Goal: Task Accomplishment & Management: Complete application form

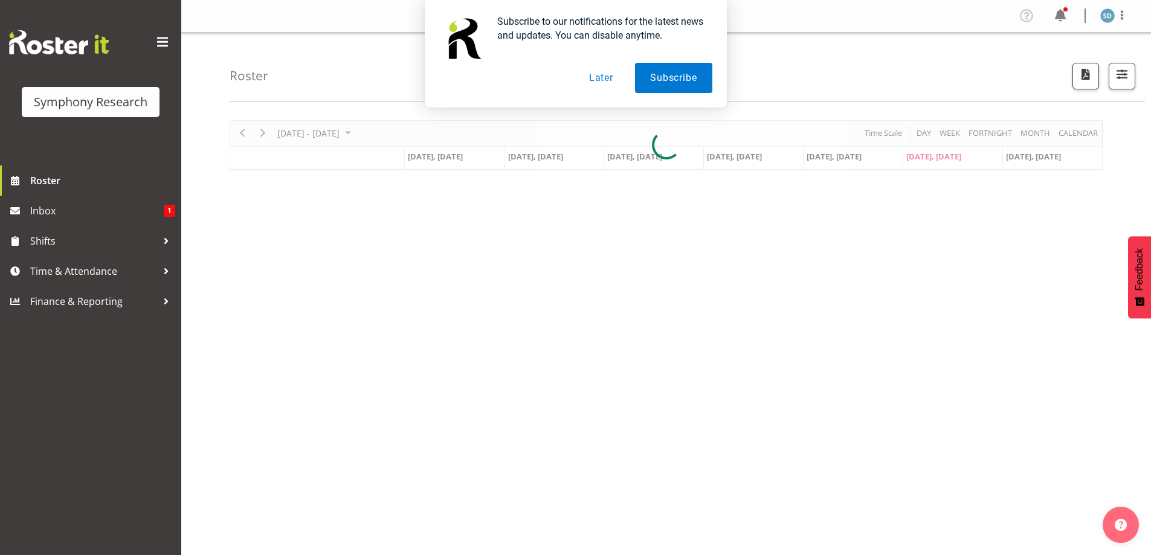
click at [604, 82] on button "Later" at bounding box center [601, 78] width 54 height 30
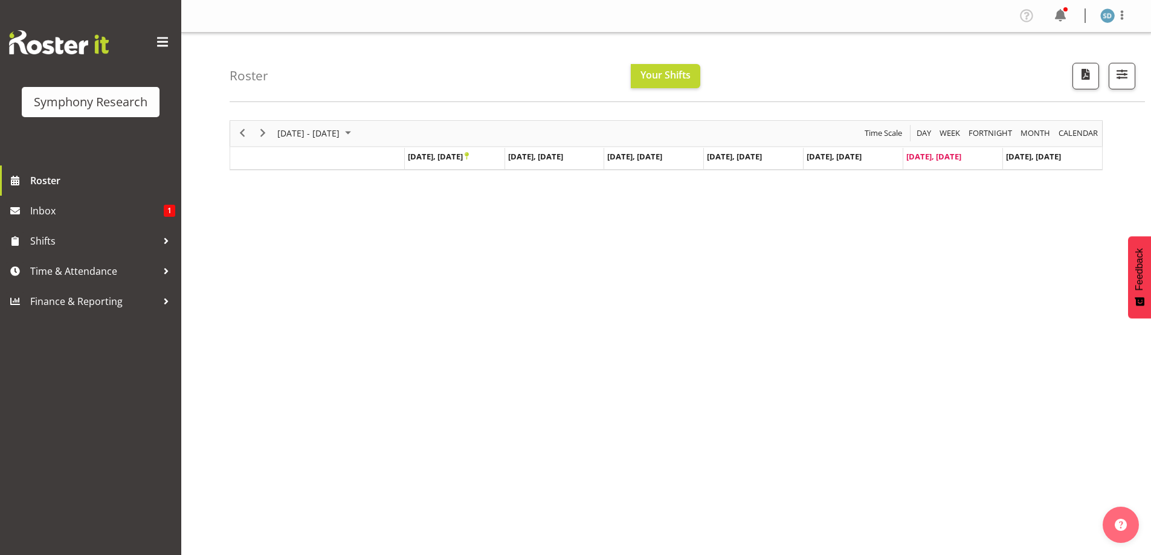
click at [518, 300] on div "[DATE] - [DATE] [DATE] Day Week Fortnight Month calendar Month Agenda Time Scal…" at bounding box center [690, 352] width 921 height 483
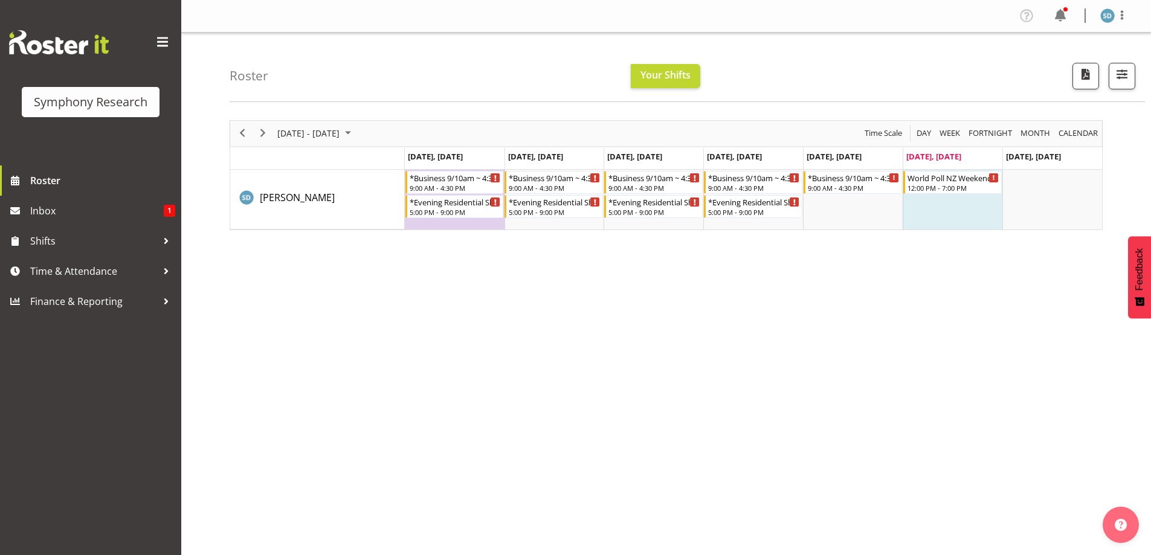
click at [729, 468] on div "[DATE] - [DATE] [DATE] Day Week Fortnight Month calendar Month Agenda Time Scal…" at bounding box center [690, 352] width 921 height 483
click at [877, 315] on div "September 22 - 28, 2025 Today Day Week Fortnight Month calendar Month Agenda Ti…" at bounding box center [690, 352] width 921 height 483
click at [872, 311] on div "September 22 - 28, 2025 Today Day Week Fortnight Month calendar Month Agenda Ti…" at bounding box center [690, 352] width 921 height 483
click at [266, 127] on span "Next" at bounding box center [263, 133] width 15 height 15
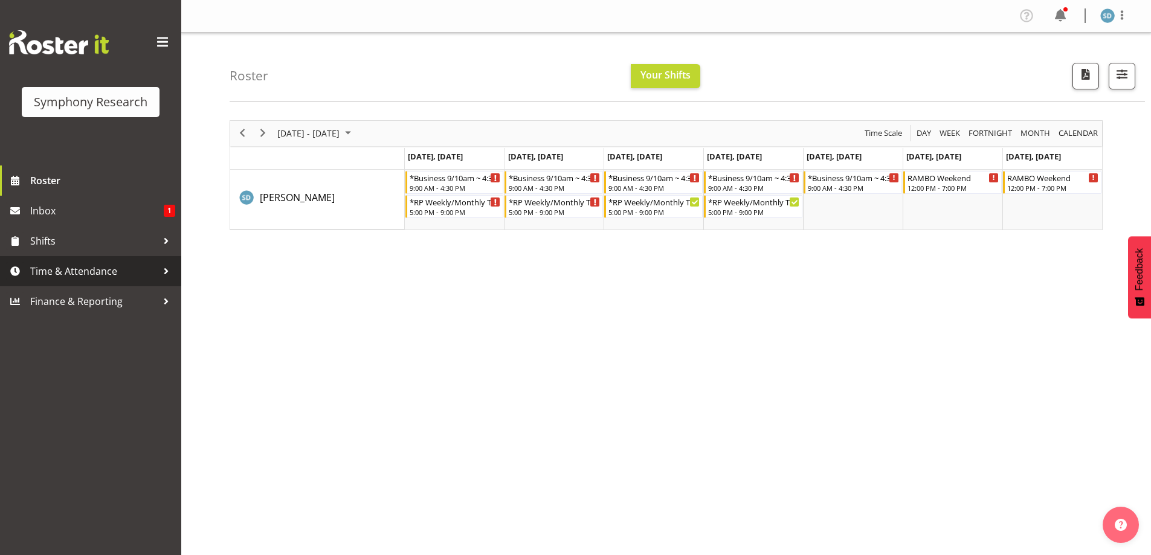
click at [88, 272] on span "Time & Attendance" at bounding box center [93, 271] width 127 height 18
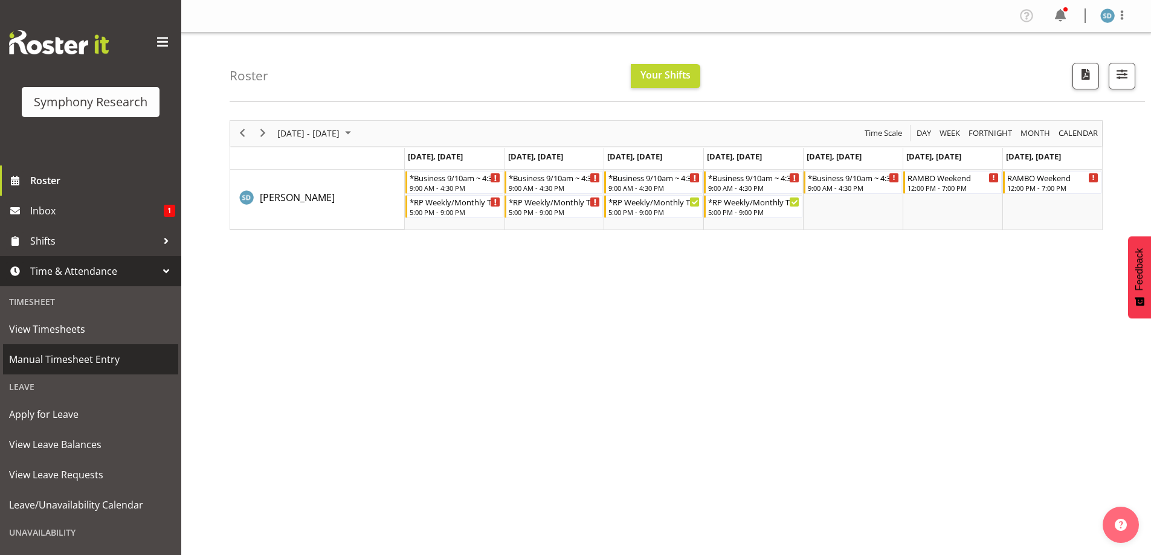
click at [77, 363] on span "Manual Timesheet Entry" at bounding box center [90, 359] width 163 height 18
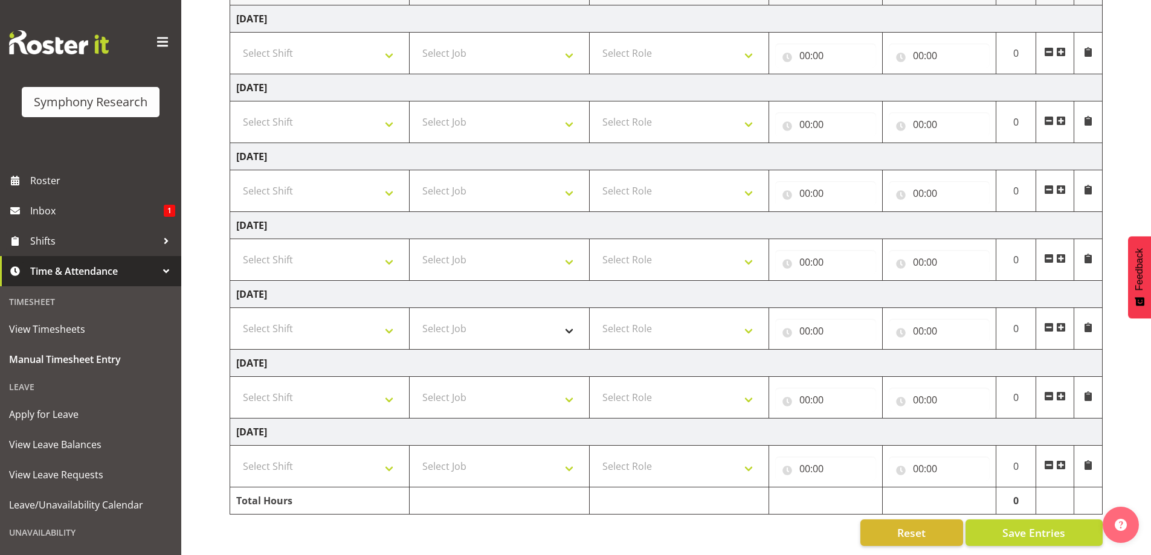
scroll to position [195, 0]
click at [384, 317] on select "Select Shift !!Weekend Residential (Roster IT Shift Label) *Business 9/10am ~ 4…" at bounding box center [319, 329] width 167 height 24
select select "26078"
click at [236, 317] on select "Select Shift !!Weekend Residential (Roster IT Shift Label) *Business 9/10am ~ 4…" at bounding box center [319, 329] width 167 height 24
click at [566, 319] on select "Select Job 550060 IF Admin 553492 World Poll Aus Wave 2 Main 2025 553493 World …" at bounding box center [499, 329] width 167 height 24
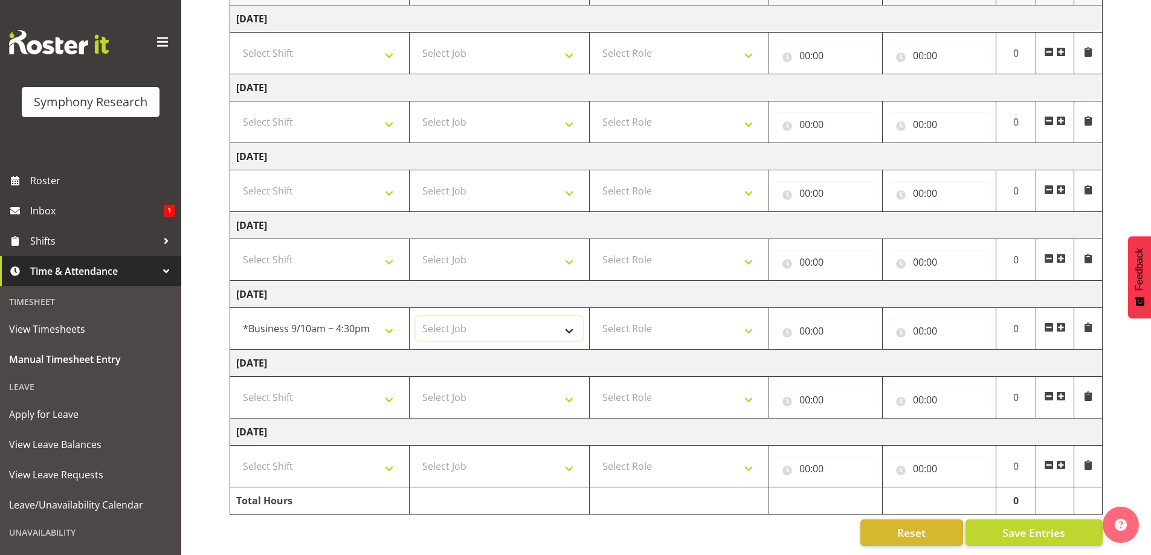
select select "10587"
click at [416, 317] on select "Select Job 550060 IF Admin 553492 World Poll Aus Wave 2 Main 2025 553493 World …" at bounding box center [499, 329] width 167 height 24
click at [752, 318] on select "Select Role Briefing Interviewing" at bounding box center [679, 329] width 167 height 24
select select "47"
click at [596, 317] on select "Select Role Briefing Interviewing" at bounding box center [679, 329] width 167 height 24
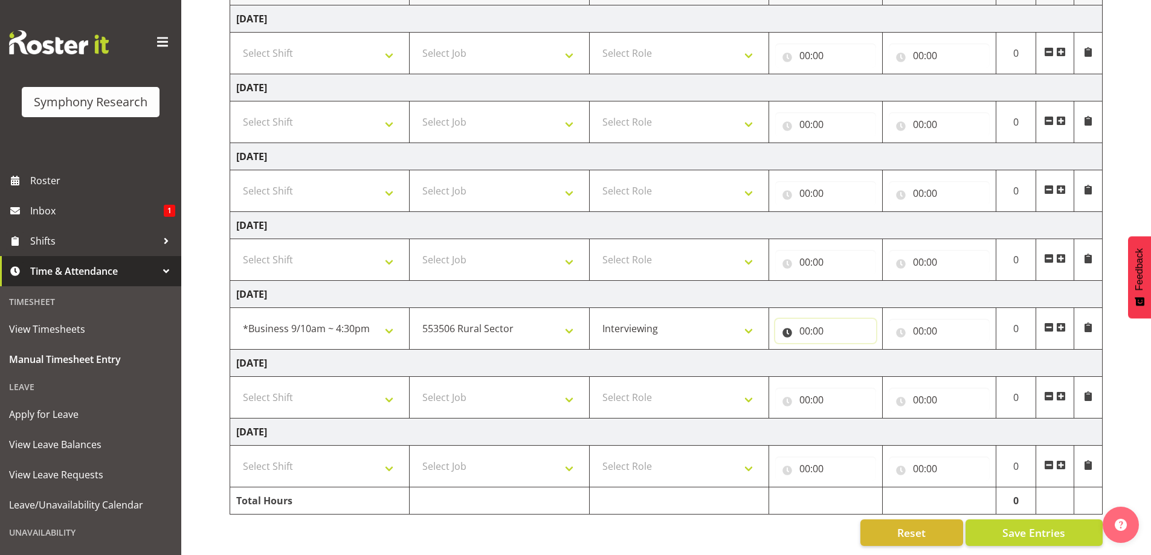
click at [810, 320] on input "00:00" at bounding box center [825, 331] width 101 height 24
click at [862, 354] on select "00 01 02 03 04 05 06 07 08 09 10 11 12 13 14 15 16 17 18 19 20 21 22 23" at bounding box center [857, 362] width 27 height 24
select select "11"
click at [844, 350] on select "00 01 02 03 04 05 06 07 08 09 10 11 12 13 14 15 16 17 18 19 20 21 22 23" at bounding box center [857, 362] width 27 height 24
type input "11:00"
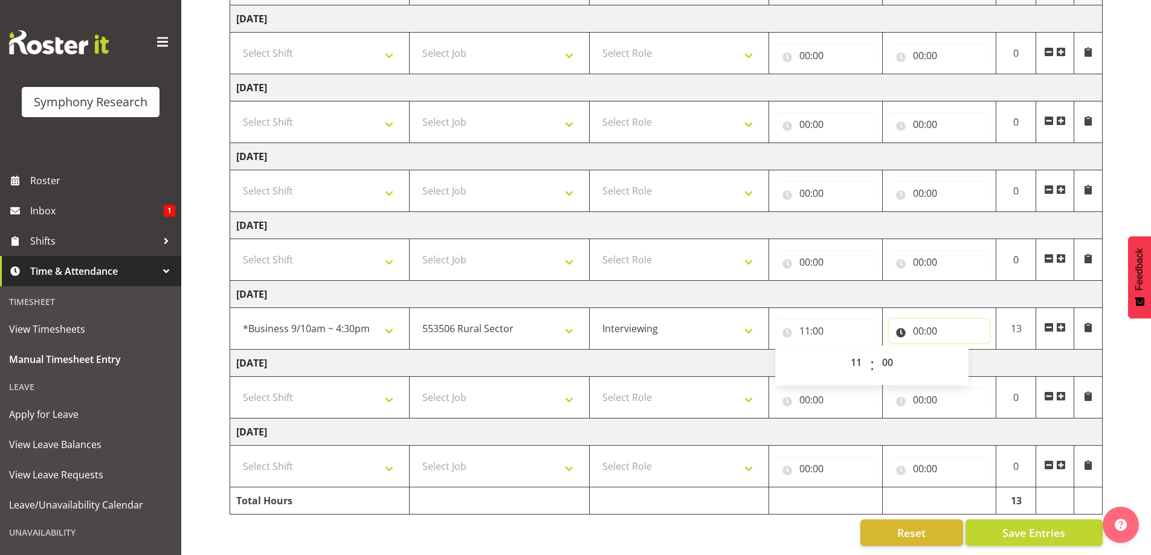
click at [918, 320] on input "00:00" at bounding box center [939, 331] width 101 height 24
click at [964, 354] on select "00 01 02 03 04 05 06 07 08 09 10 11 12 13 14 15 16 17 18 19 20 21 22 23" at bounding box center [971, 362] width 27 height 24
select select "15"
click at [958, 350] on select "00 01 02 03 04 05 06 07 08 09 10 11 12 13 14 15 16 17 18 19 20 21 22 23" at bounding box center [971, 362] width 27 height 24
type input "15:00"
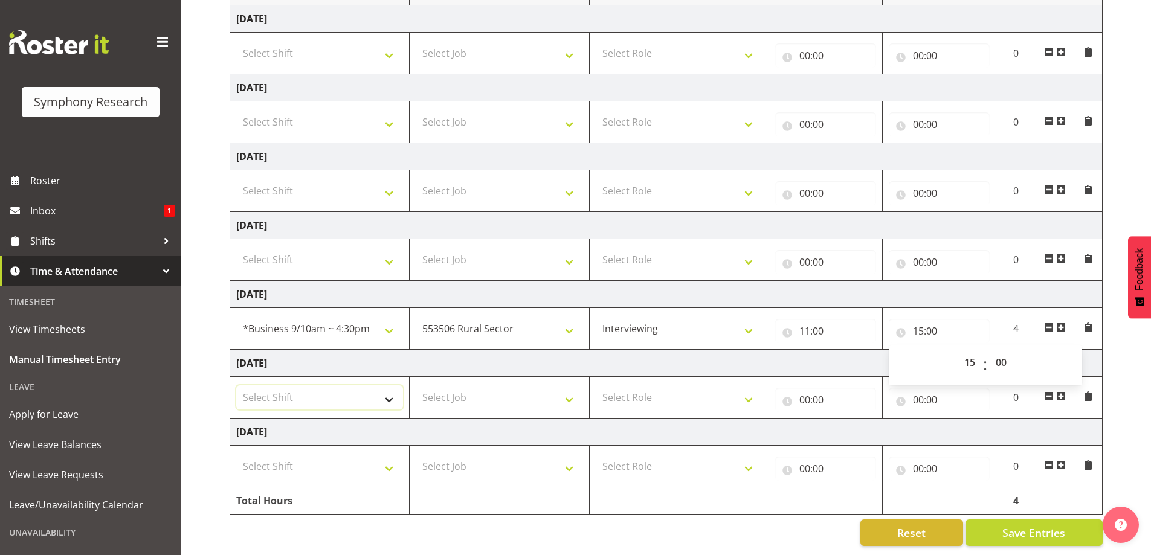
click at [386, 390] on select "Select Shift !!Weekend Residential (Roster IT Shift Label) *Business 9/10am ~ 4…" at bounding box center [319, 397] width 167 height 24
select select "17154"
click at [236, 385] on select "Select Shift !!Weekend Residential (Roster IT Shift Label) *Business 9/10am ~ 4…" at bounding box center [319, 397] width 167 height 24
click at [569, 389] on select "Select Job 550060 IF Admin 553492 World Poll Aus Wave 2 Main 2025 553493 World …" at bounding box center [499, 397] width 167 height 24
select select "10633"
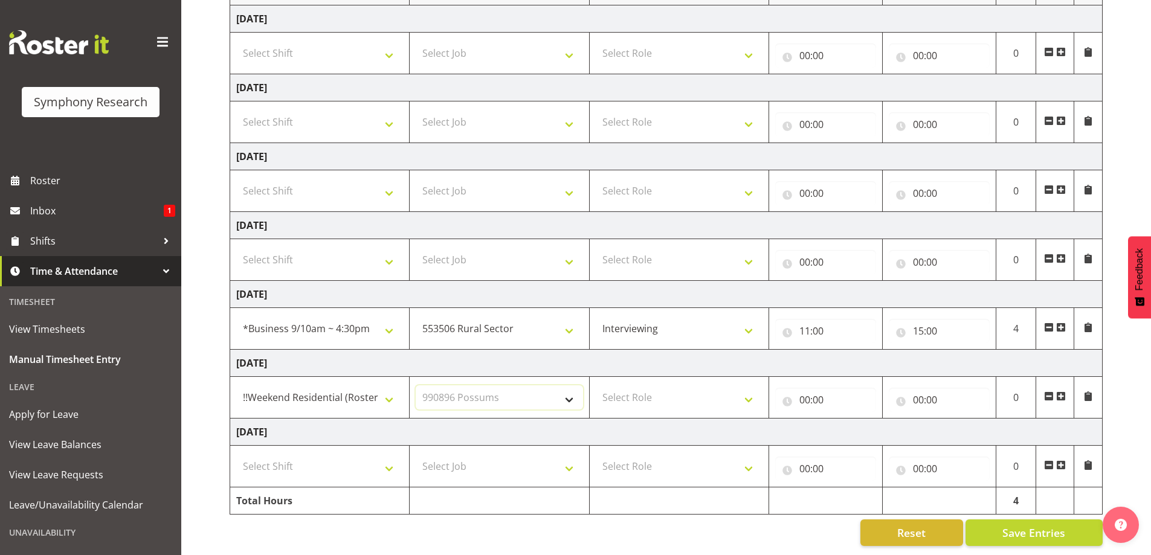
click at [416, 385] on select "Select Job 550060 IF Admin 553492 World Poll Aus Wave 2 Main 2025 553493 World …" at bounding box center [499, 397] width 167 height 24
click at [747, 392] on select "Select Role Briefing Interviewing" at bounding box center [679, 397] width 167 height 24
select select "47"
click at [596, 385] on select "Select Role Briefing Interviewing" at bounding box center [679, 397] width 167 height 24
click at [814, 388] on input "00:00" at bounding box center [825, 400] width 101 height 24
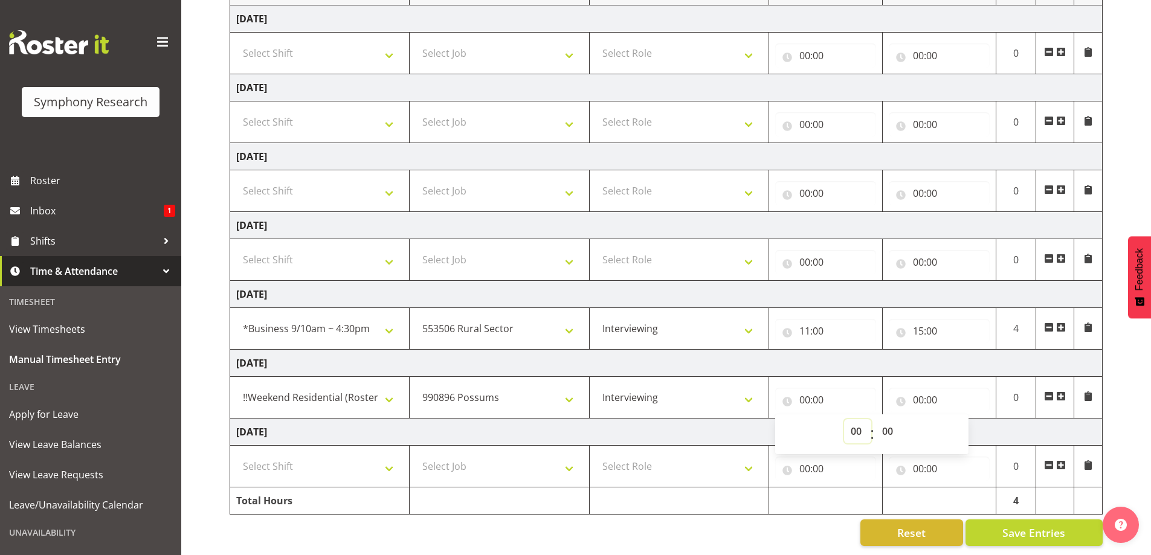
click at [858, 419] on select "00 01 02 03 04 05 06 07 08 09 10 11 12 13 14 15 16 17 18 19 20 21 22 23" at bounding box center [857, 431] width 27 height 24
click at [804, 392] on input "00:00" at bounding box center [825, 400] width 101 height 24
click at [802, 391] on input "00:00" at bounding box center [825, 400] width 101 height 24
click at [851, 422] on select "00 01 02 03 04 05 06 07 08 09 10 11 12 13 14 15 16 17 18 19 20 21 22 23" at bounding box center [857, 431] width 27 height 24
select select "12"
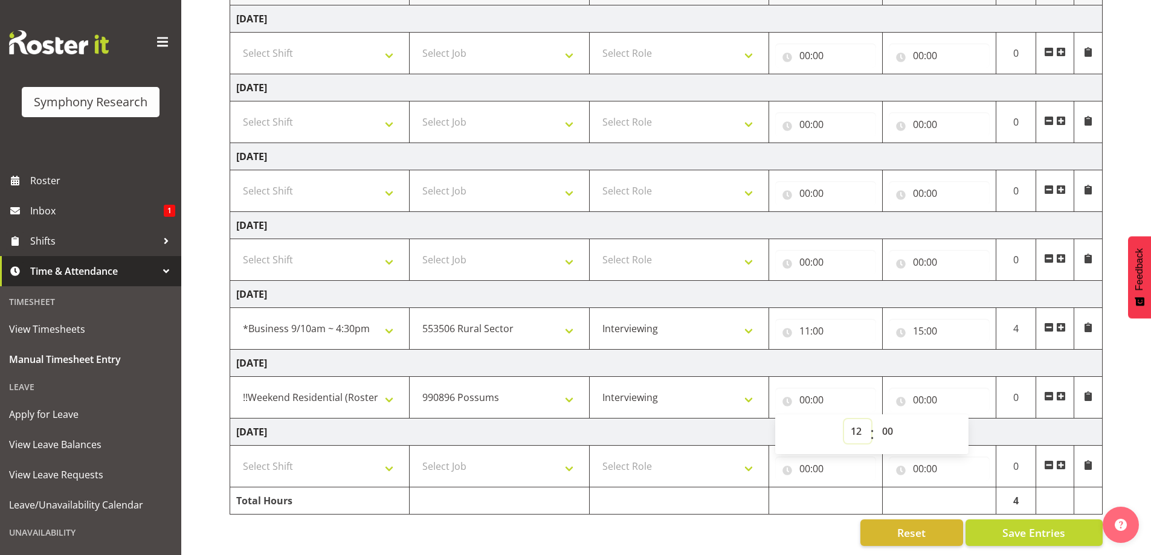
click at [844, 419] on select "00 01 02 03 04 05 06 07 08 09 10 11 12 13 14 15 16 17 18 19 20 21 22 23" at bounding box center [857, 431] width 27 height 24
type input "12:00"
click at [928, 389] on input "00:00" at bounding box center [939, 400] width 101 height 24
click at [965, 422] on select "00 01 02 03 04 05 06 07 08 09 10 11 12 13 14 15 16 17 18 19 20 21 22 23" at bounding box center [971, 431] width 27 height 24
select select "16"
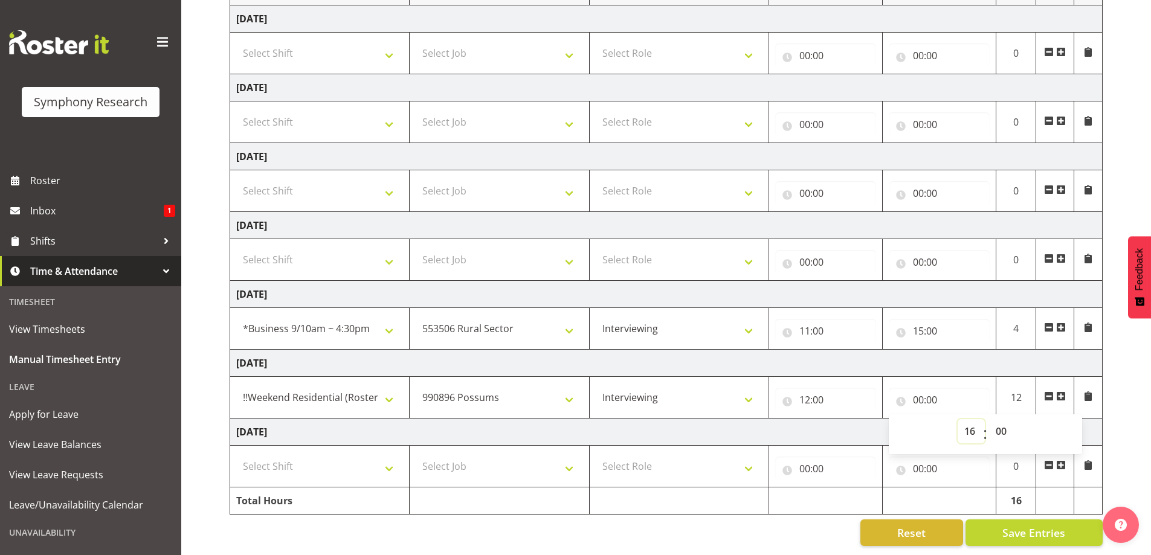
click at [958, 419] on select "00 01 02 03 04 05 06 07 08 09 10 11 12 13 14 15 16 17 18 19 20 21 22 23" at bounding box center [971, 431] width 27 height 24
type input "16:00"
click at [1043, 525] on span "Save Entries" at bounding box center [1033, 533] width 63 height 16
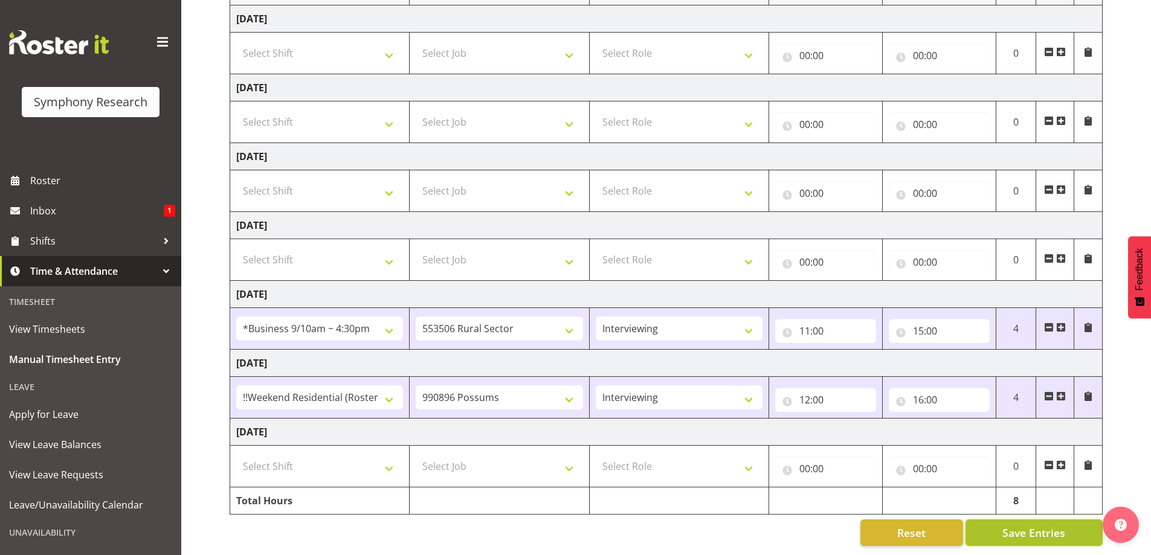
click at [1030, 525] on span "Save Entries" at bounding box center [1033, 533] width 63 height 16
